Goal: Find specific page/section: Find specific page/section

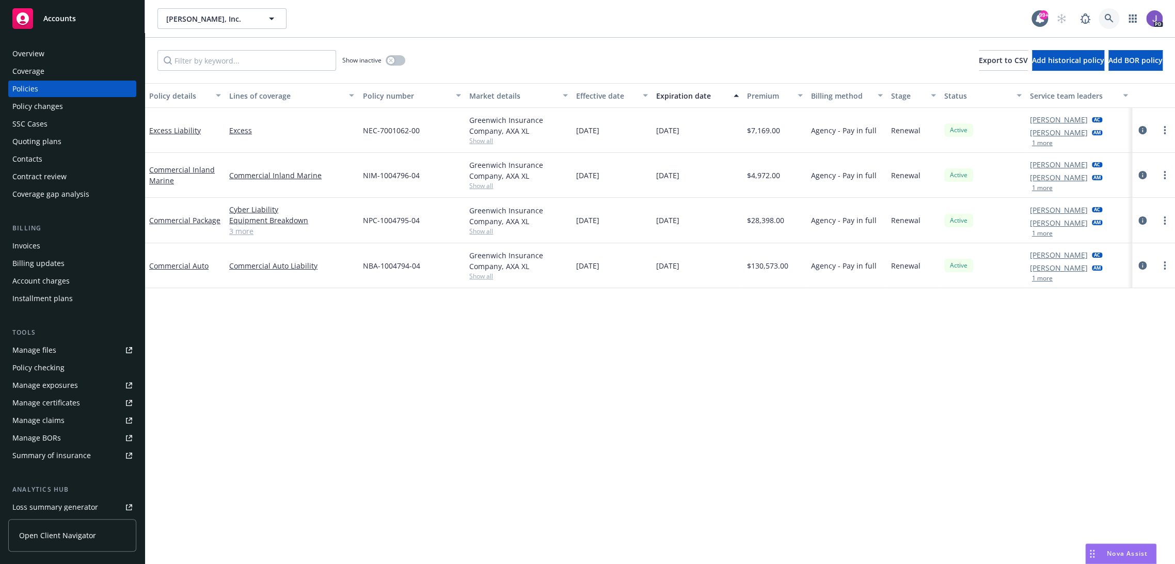
click at [1104, 16] on link at bounding box center [1108, 18] width 21 height 21
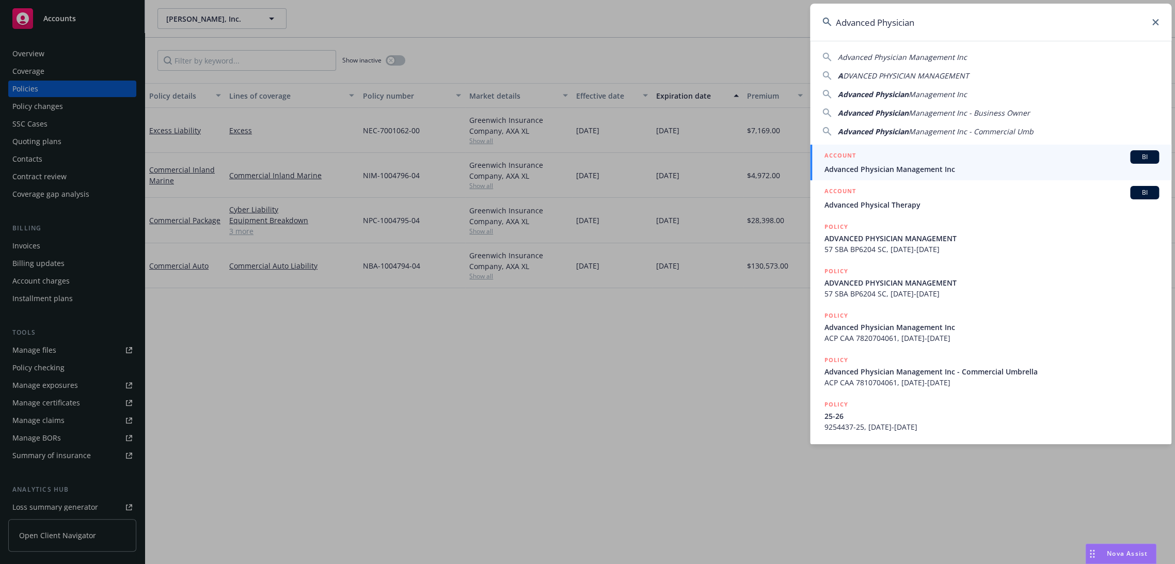
type input "Advanced Physician"
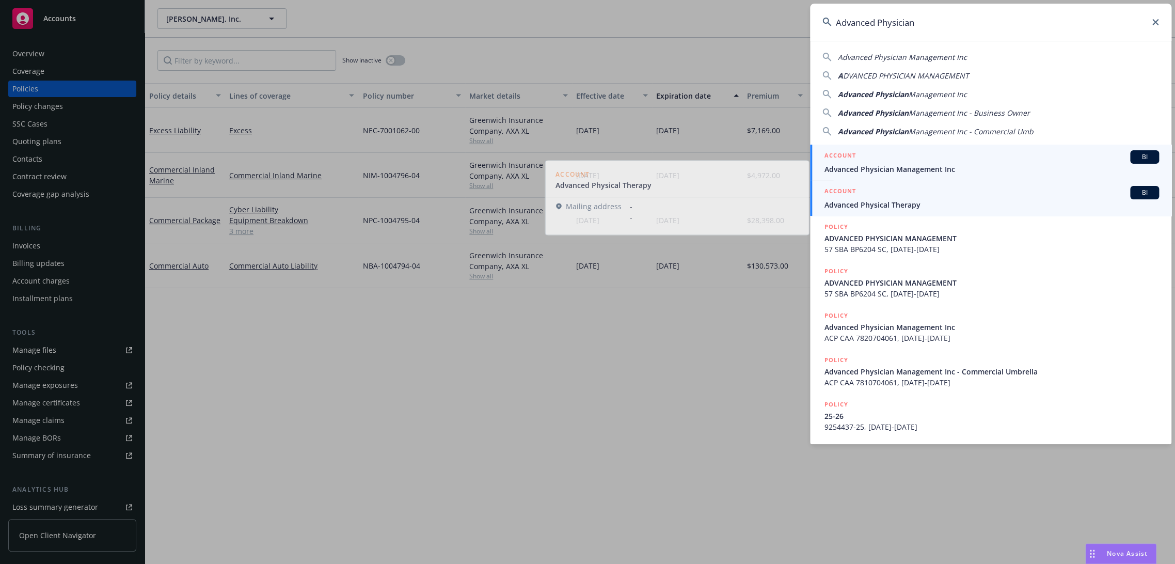
click at [912, 162] on div "ACCOUNT BI" at bounding box center [991, 156] width 334 height 13
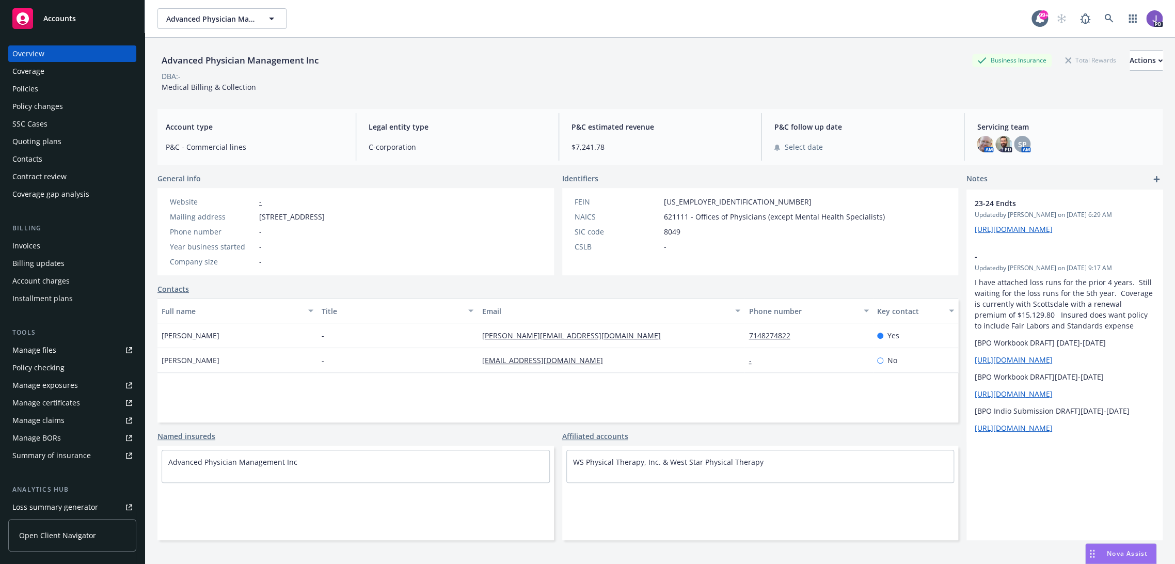
click at [20, 88] on div "Policies" at bounding box center [25, 89] width 26 height 17
